Goal: Information Seeking & Learning: Learn about a topic

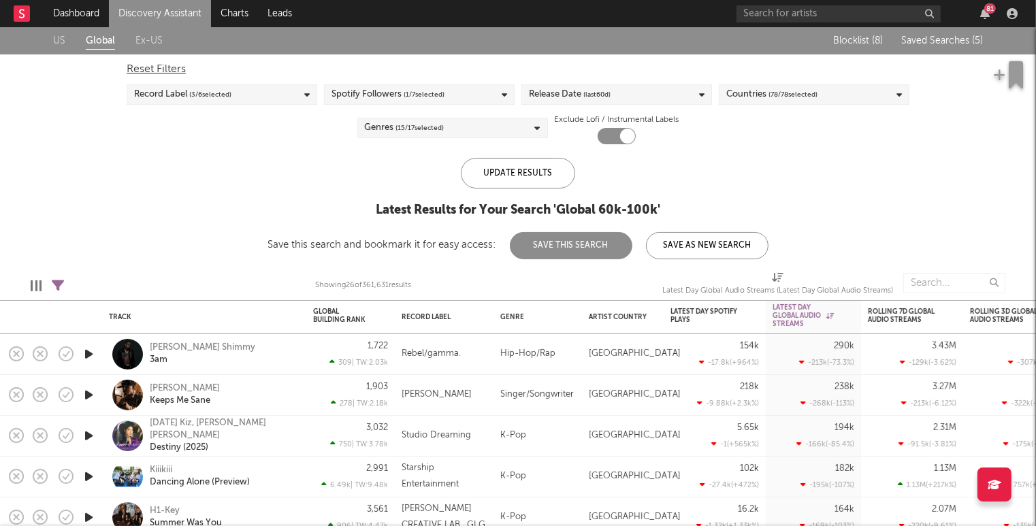
click at [27, 18] on rect at bounding box center [22, 13] width 16 height 16
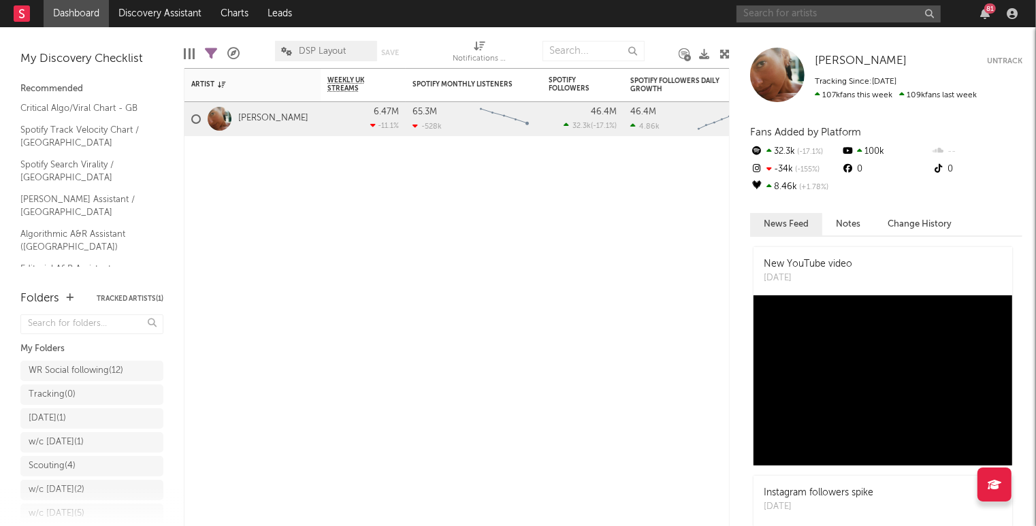
click at [805, 7] on input "text" at bounding box center [838, 13] width 204 height 17
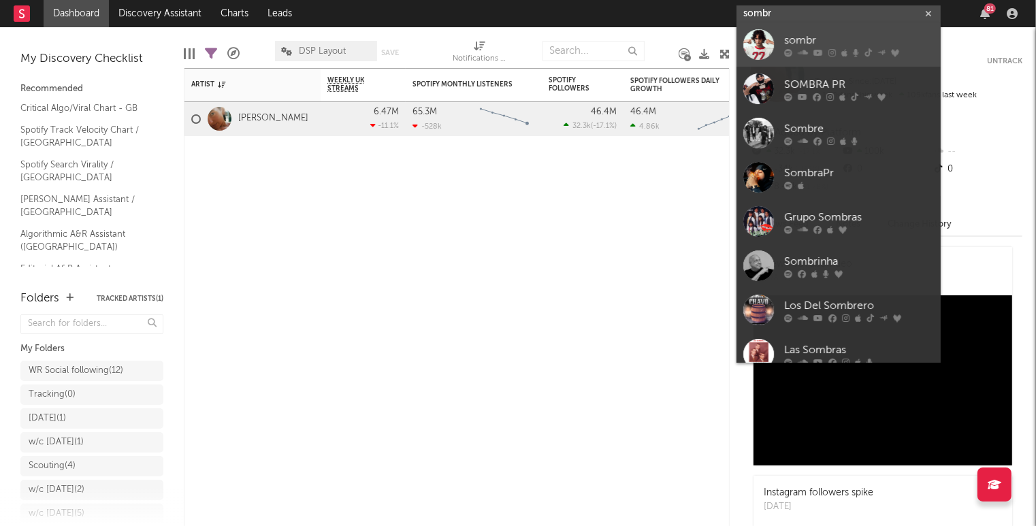
type input "sombr"
click at [807, 35] on div "sombr" at bounding box center [859, 41] width 150 height 16
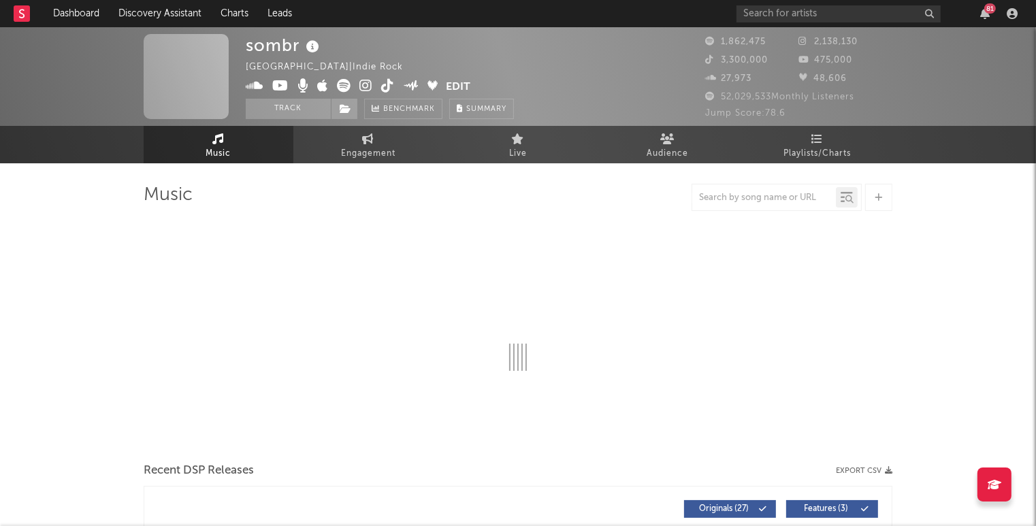
select select "6m"
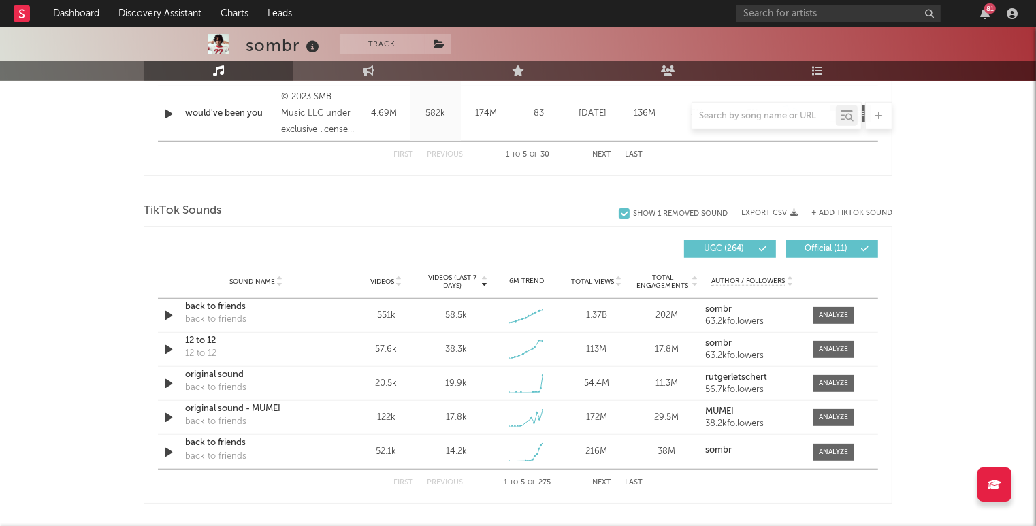
scroll to position [833, 0]
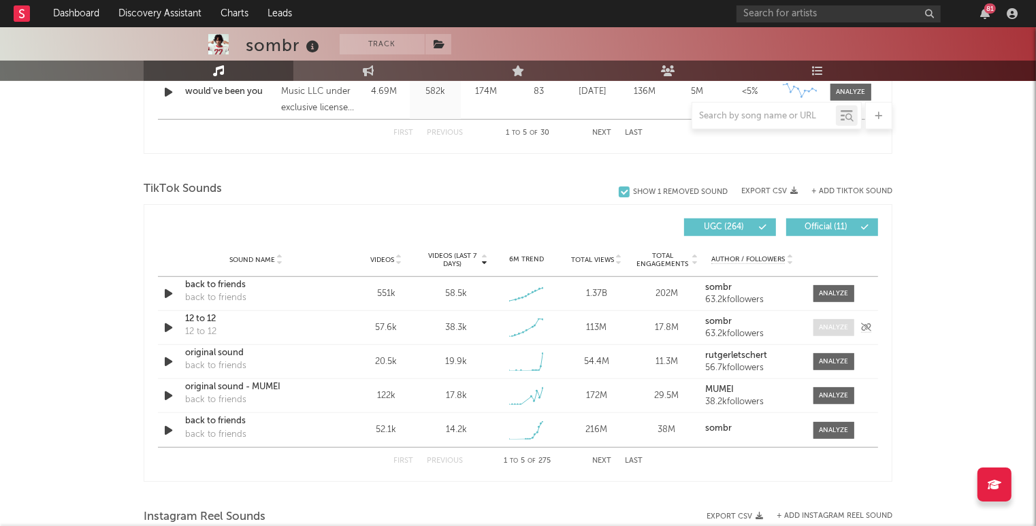
click at [826, 325] on div at bounding box center [833, 328] width 29 height 10
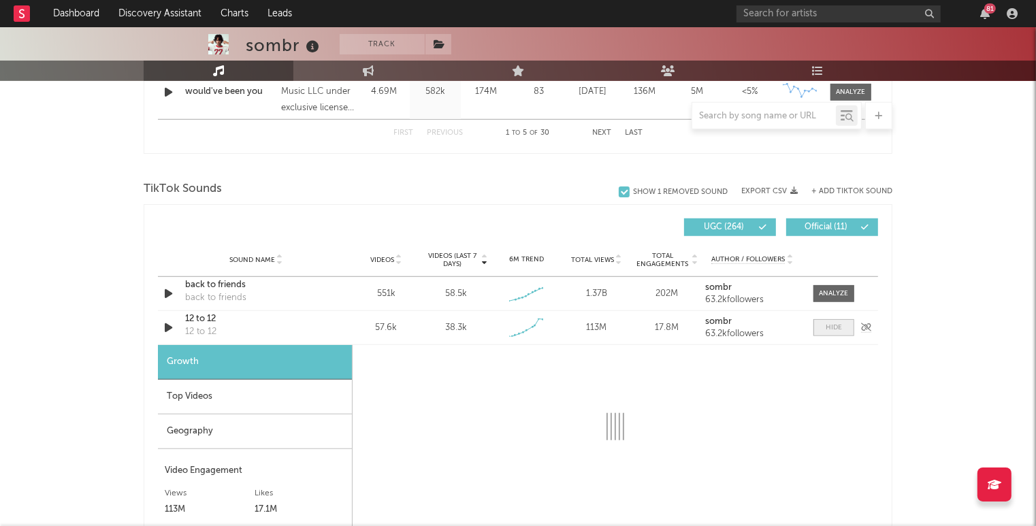
scroll to position [1033, 0]
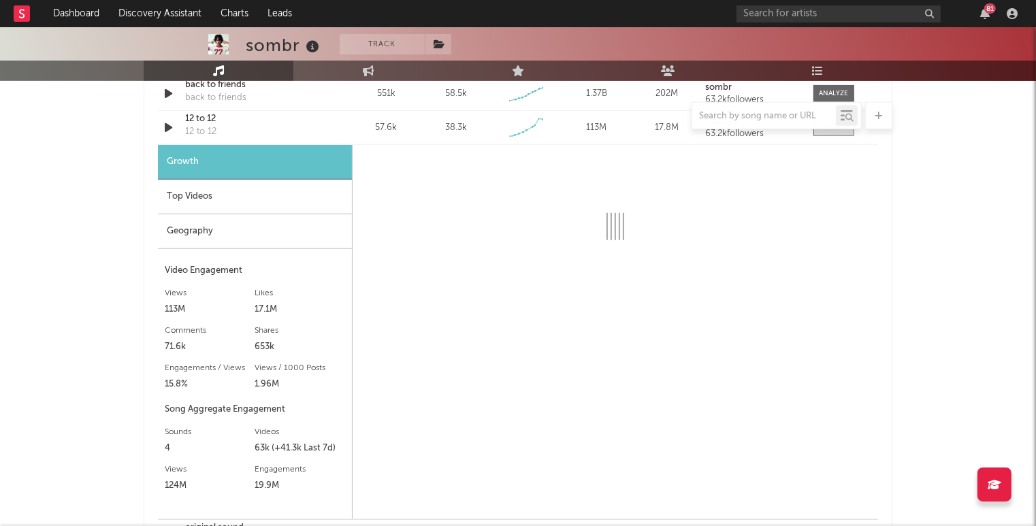
select select "1w"
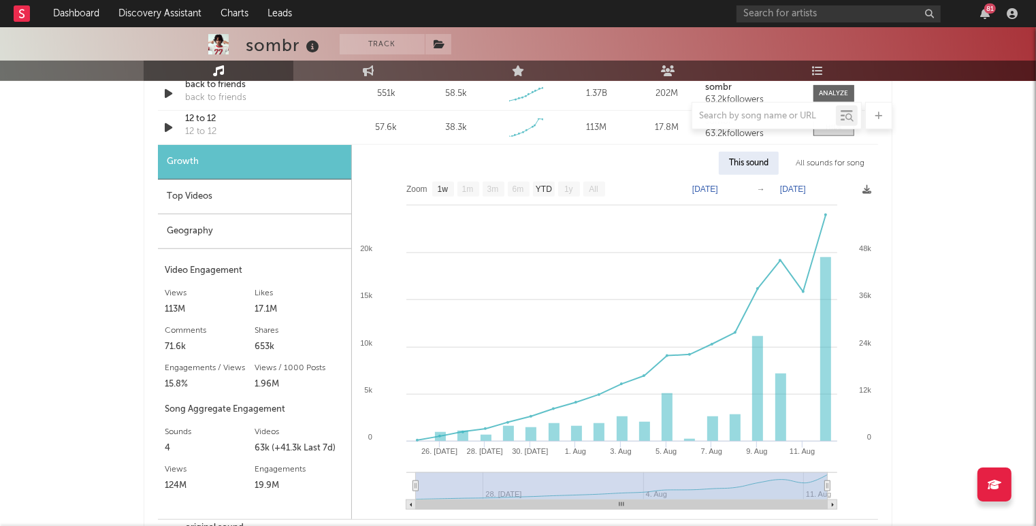
click at [200, 118] on div at bounding box center [518, 115] width 749 height 27
click at [197, 113] on div at bounding box center [518, 115] width 749 height 27
click at [197, 115] on div at bounding box center [518, 115] width 749 height 27
click at [193, 127] on div at bounding box center [518, 115] width 749 height 27
click at [184, 127] on div at bounding box center [518, 115] width 749 height 27
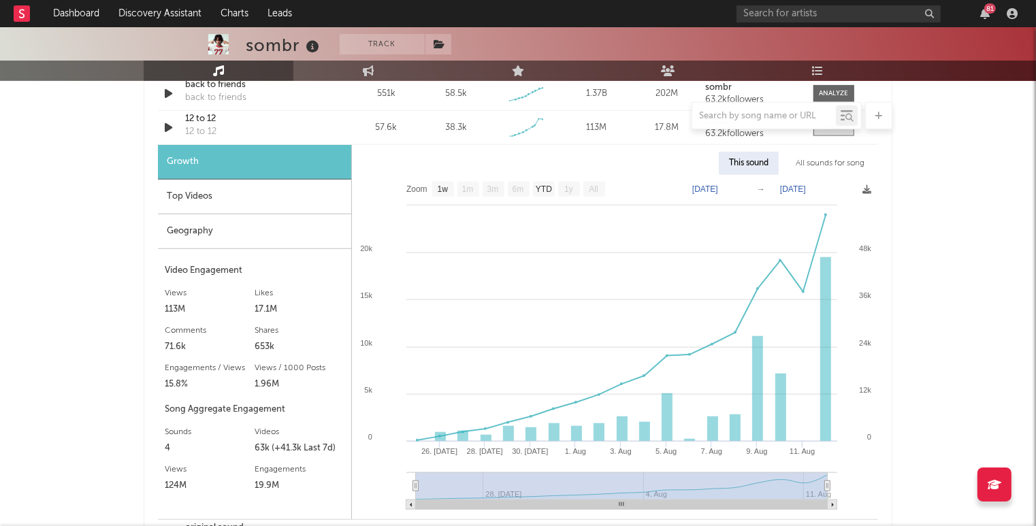
drag, startPoint x: 189, startPoint y: 120, endPoint x: 200, endPoint y: 118, distance: 11.7
click at [189, 120] on div at bounding box center [518, 115] width 749 height 27
click at [216, 118] on div at bounding box center [518, 115] width 749 height 27
click at [199, 146] on div "Growth" at bounding box center [254, 162] width 193 height 35
click at [195, 187] on div "Top Videos" at bounding box center [254, 197] width 193 height 35
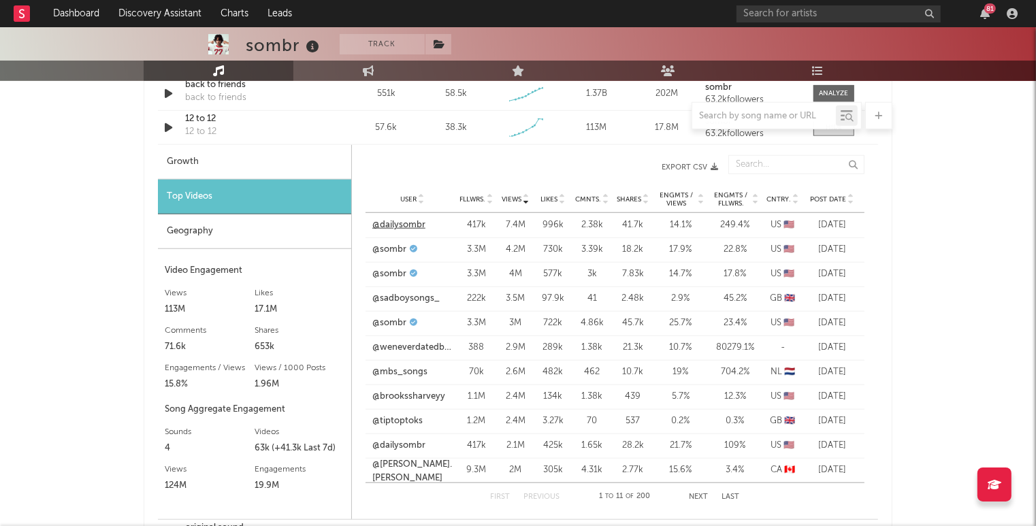
click at [408, 220] on link "@dailysombr" at bounding box center [398, 225] width 53 height 14
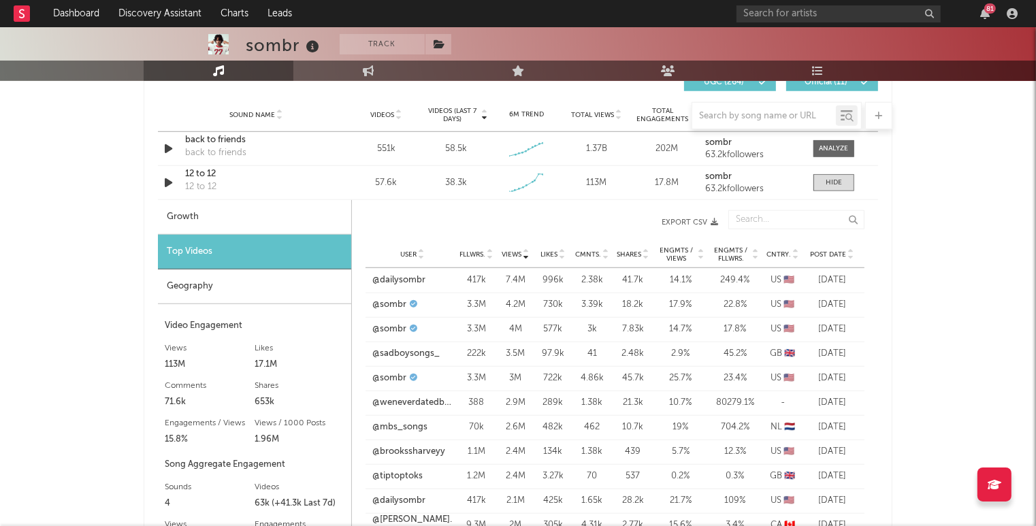
scroll to position [885, 0]
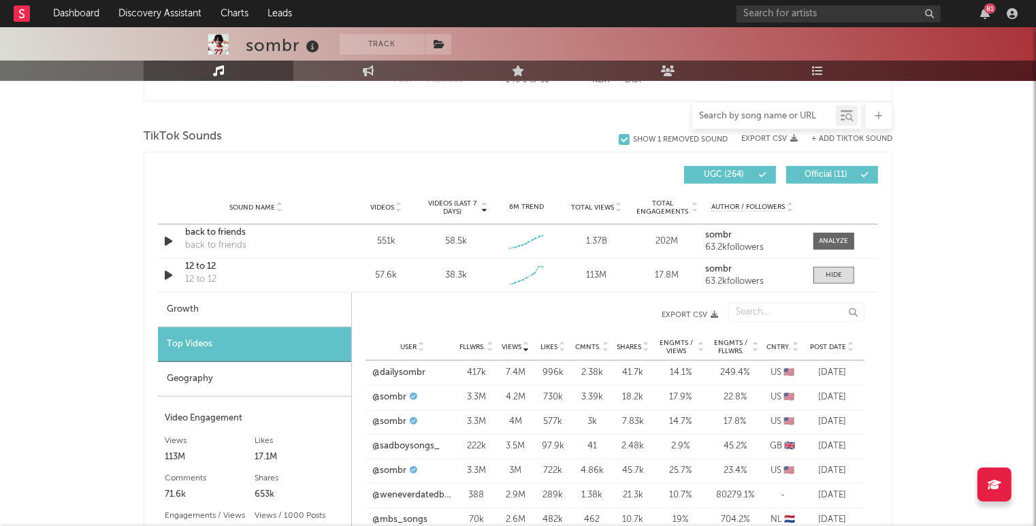
click at [764, 112] on input "text" at bounding box center [764, 116] width 144 height 11
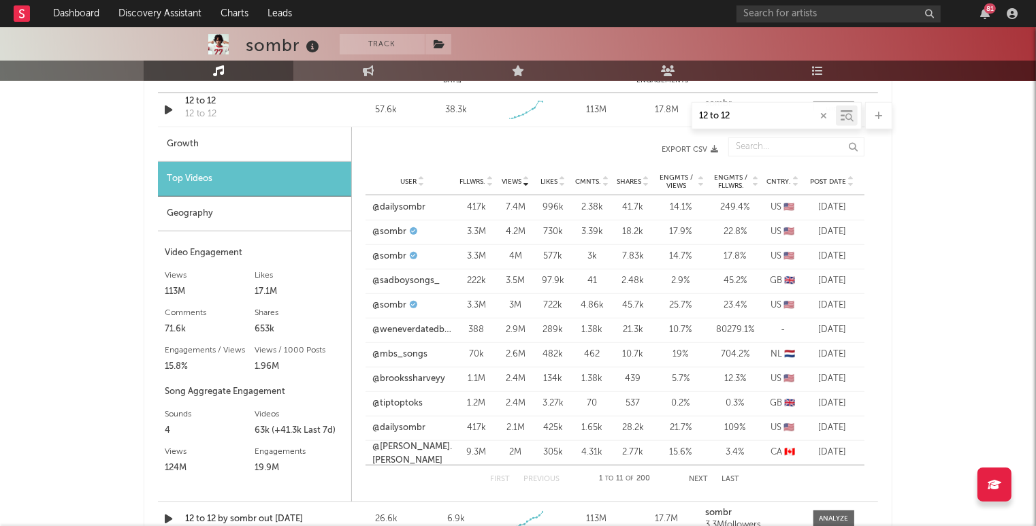
scroll to position [716, 0]
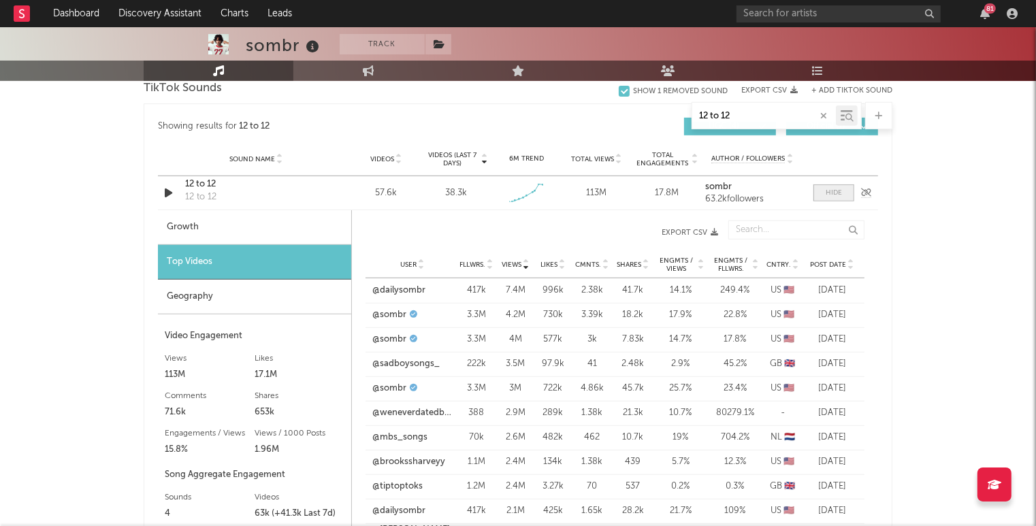
type input "12 to 12"
click at [841, 193] on div at bounding box center [834, 193] width 16 height 10
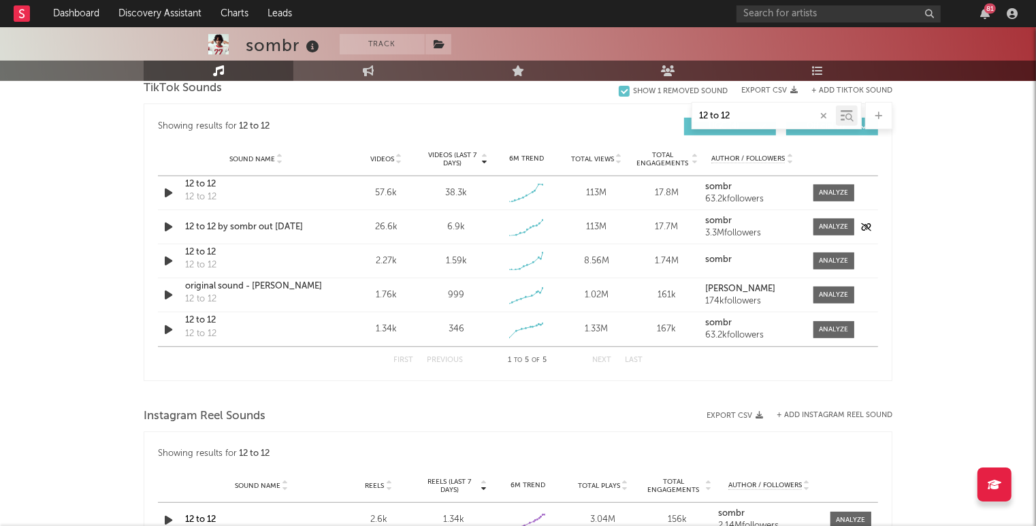
click at [278, 224] on div "12 to 12 by sombr out [DATE]" at bounding box center [256, 228] width 142 height 14
click at [203, 250] on div "12 to 12" at bounding box center [256, 253] width 142 height 14
click at [191, 316] on div "12 to 12" at bounding box center [256, 321] width 142 height 14
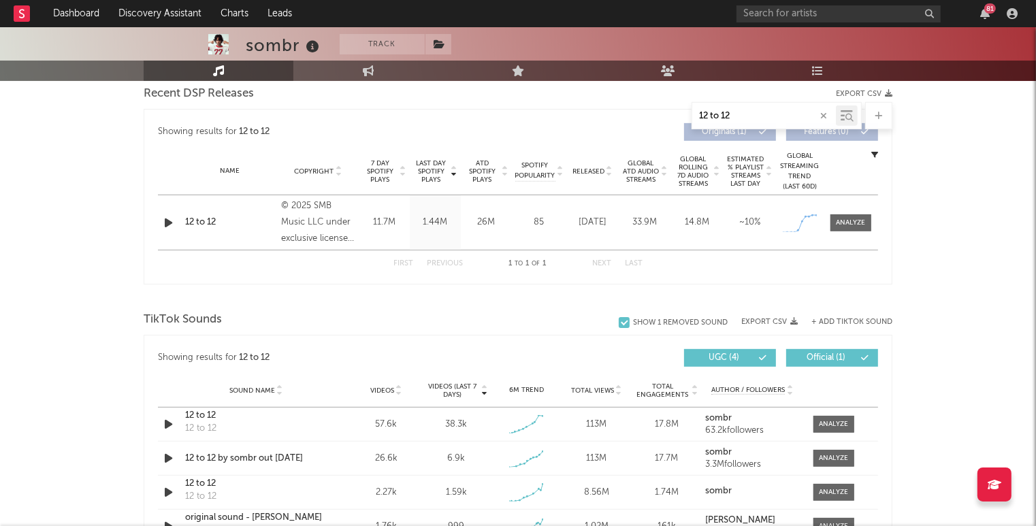
scroll to position [468, 0]
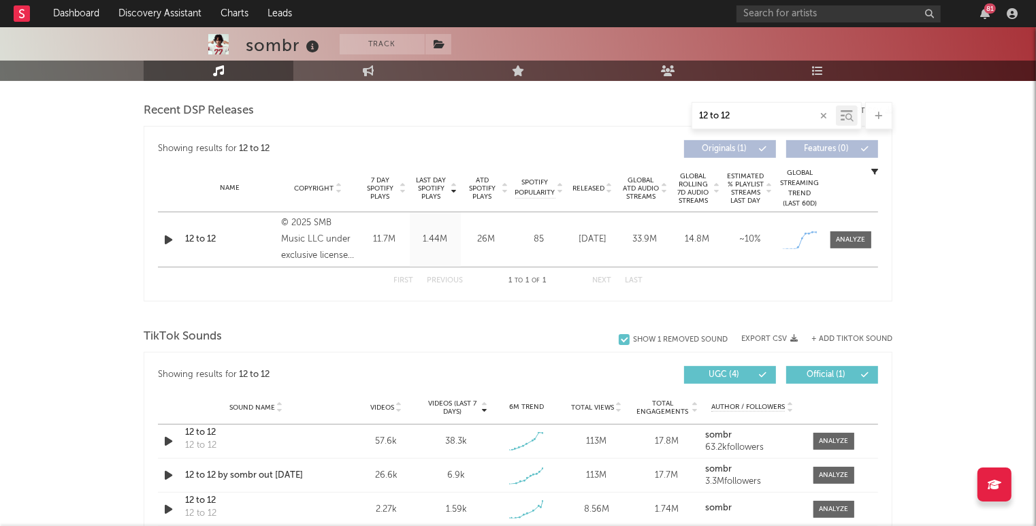
click at [851, 228] on div "Name 12 to 12 Copyright © 2025 SMB Music LLC under exclusive license to Warner …" at bounding box center [518, 239] width 720 height 54
click at [848, 244] on span at bounding box center [850, 239] width 41 height 17
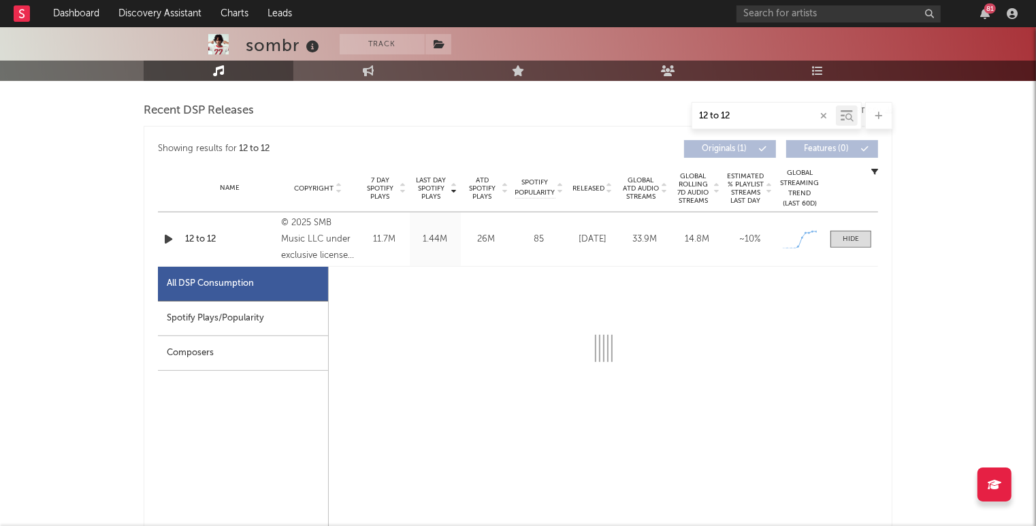
select select "1w"
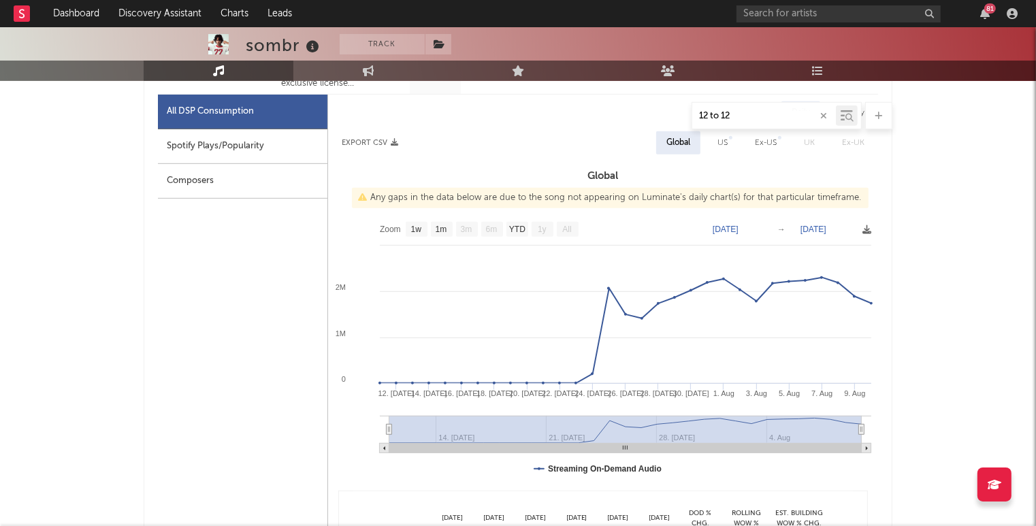
scroll to position [451, 0]
